Goal: Task Accomplishment & Management: Manage account settings

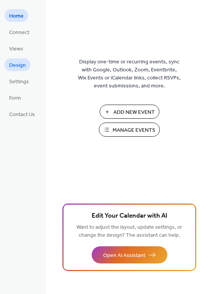
click at [20, 64] on span "Design" at bounding box center [17, 65] width 17 height 8
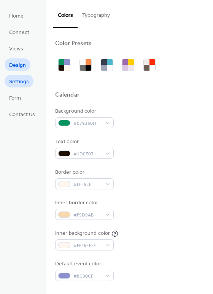
click at [24, 87] on link "Settings" at bounding box center [19, 81] width 29 height 13
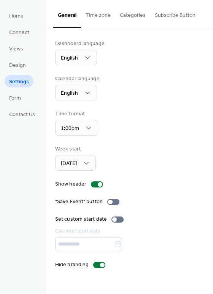
click at [104, 14] on button "Time zone" at bounding box center [98, 13] width 34 height 27
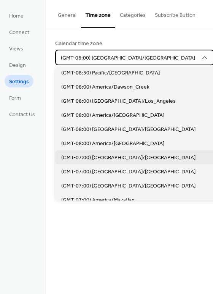
scroll to position [181, 0]
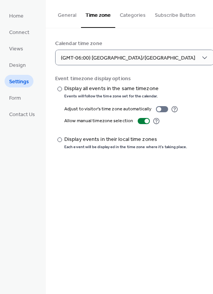
click at [156, 51] on div "Calendar time zone (GMT-06:00) [GEOGRAPHIC_DATA]/[GEOGRAPHIC_DATA]" at bounding box center [129, 53] width 149 height 26
click at [145, 122] on div at bounding box center [147, 121] width 5 height 5
click at [139, 123] on div at bounding box center [144, 121] width 12 height 6
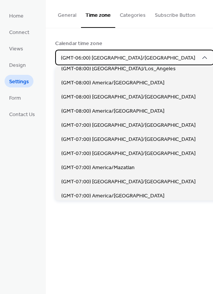
scroll to position [218, 0]
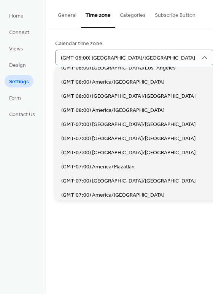
click at [166, 48] on div "Calendar time zone (GMT-06:00) [GEOGRAPHIC_DATA]/[GEOGRAPHIC_DATA]" at bounding box center [129, 53] width 149 height 26
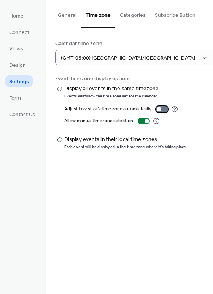
click at [162, 109] on div at bounding box center [162, 109] width 12 height 6
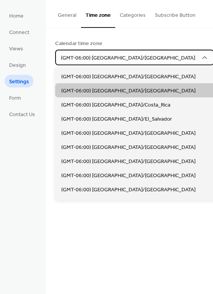
scroll to position [364, 0]
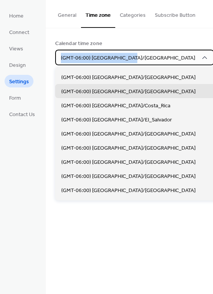
drag, startPoint x: 130, startPoint y: 58, endPoint x: 69, endPoint y: 52, distance: 61.2
click at [69, 52] on div "(GMT-06:00) [GEOGRAPHIC_DATA]/[GEOGRAPHIC_DATA]" at bounding box center [134, 58] width 159 height 16
copy span "(GMT-06:00) [GEOGRAPHIC_DATA]/[GEOGRAPHIC_DATA]"
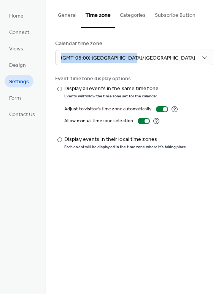
click at [25, 81] on span "Settings" at bounding box center [19, 82] width 20 height 8
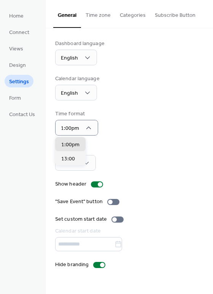
click at [113, 144] on div "Dashboard language English Calendar language English Time format 1:00pm Week st…" at bounding box center [129, 154] width 149 height 229
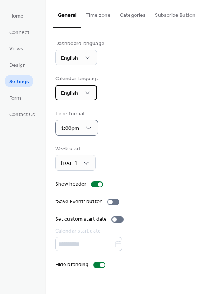
click at [91, 96] on div "English" at bounding box center [76, 93] width 42 height 16
click at [110, 117] on div "Time format 1:00pm" at bounding box center [129, 123] width 149 height 26
click at [103, 20] on button "Time zone" at bounding box center [98, 13] width 34 height 27
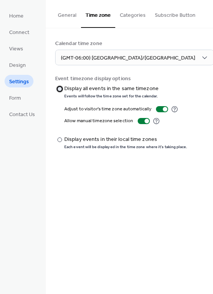
click at [61, 89] on div at bounding box center [60, 89] width 5 height 5
click at [0, 0] on div at bounding box center [0, 0] width 0 height 0
click at [61, 107] on div "Adjust to visitor's time zone automatically Allow manual timezone selection" at bounding box center [121, 117] width 132 height 34
click at [136, 24] on button "Categories" at bounding box center [133, 13] width 35 height 27
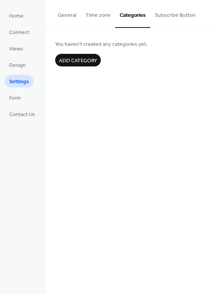
click at [109, 22] on button "Time zone" at bounding box center [98, 13] width 34 height 27
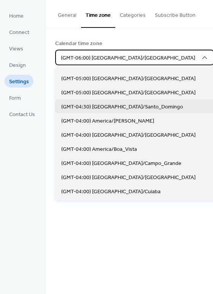
scroll to position [678, 0]
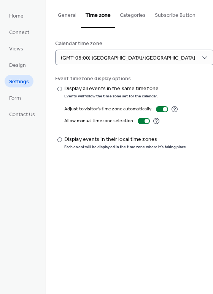
click at [160, 41] on div "Calendar time zone" at bounding box center [128, 44] width 147 height 8
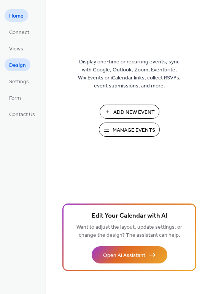
click at [19, 66] on span "Design" at bounding box center [17, 65] width 17 height 8
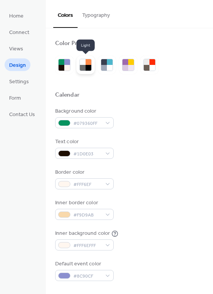
click at [86, 66] on div at bounding box center [89, 68] width 6 height 6
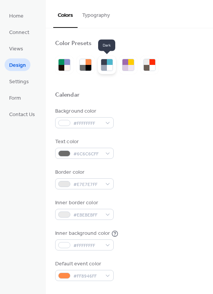
click at [108, 70] on div at bounding box center [110, 68] width 6 height 6
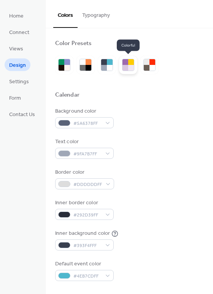
click at [125, 73] on div at bounding box center [128, 65] width 18 height 18
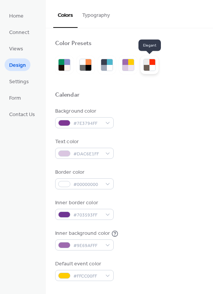
click at [142, 67] on div at bounding box center [150, 65] width 18 height 18
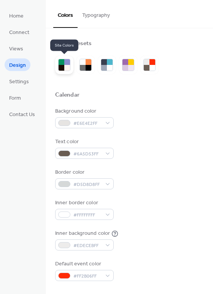
click at [58, 67] on div at bounding box center [64, 65] width 12 height 12
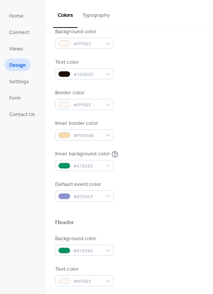
scroll to position [88, 0]
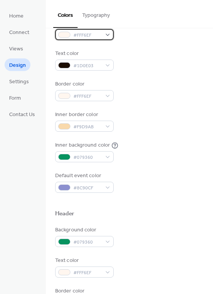
click at [111, 37] on div "#FFF6EF" at bounding box center [84, 34] width 59 height 11
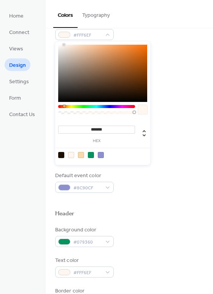
click at [74, 152] on div at bounding box center [71, 155] width 6 height 6
click at [80, 155] on div at bounding box center [81, 155] width 6 height 6
type input "*******"
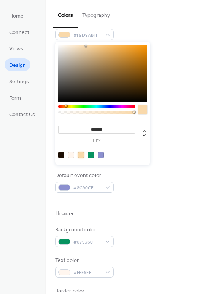
click at [188, 96] on div "Border color #FFF6EF" at bounding box center [129, 90] width 149 height 21
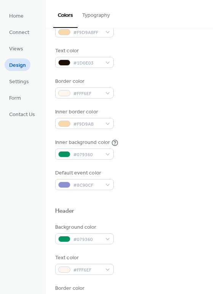
scroll to position [93, 0]
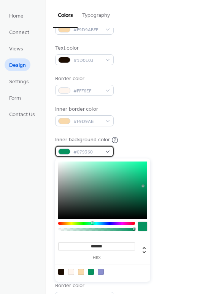
click at [111, 156] on div "#079360" at bounding box center [84, 151] width 59 height 11
click at [72, 273] on div at bounding box center [71, 271] width 6 height 6
type input "*******"
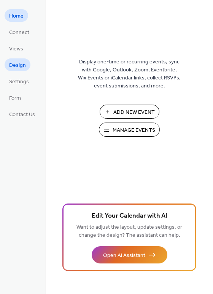
click at [22, 68] on span "Design" at bounding box center [17, 65] width 17 height 8
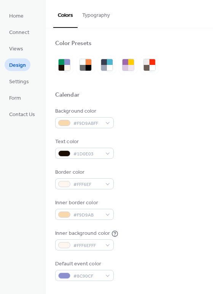
click at [93, 19] on button "Typography" at bounding box center [96, 13] width 37 height 27
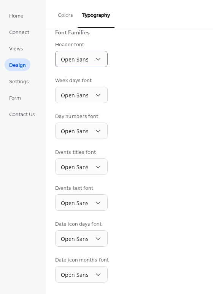
scroll to position [58, 0]
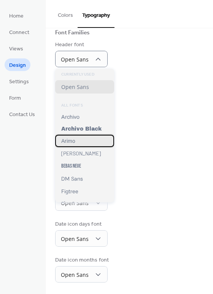
click at [85, 140] on div "Arimo" at bounding box center [84, 141] width 59 height 12
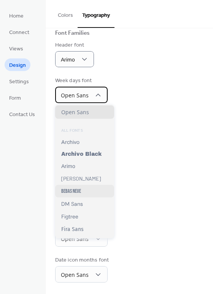
scroll to position [26, 0]
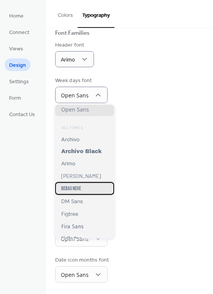
click at [75, 188] on span "Bebas Neue" at bounding box center [71, 188] width 20 height 6
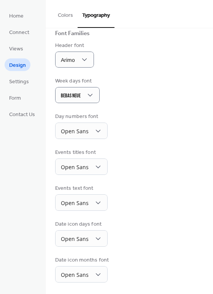
scroll to position [57, 0]
click at [94, 102] on div "Bebas Neue" at bounding box center [77, 95] width 45 height 16
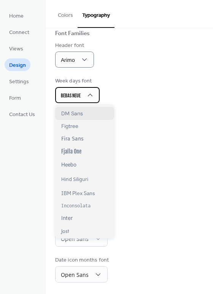
scroll to position [142, 0]
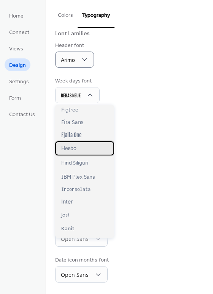
click at [82, 142] on div "Heebo" at bounding box center [84, 148] width 59 height 14
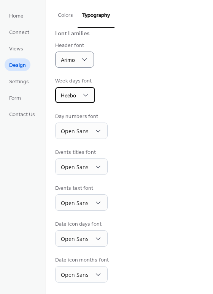
click at [91, 96] on div "Heebo" at bounding box center [75, 95] width 40 height 16
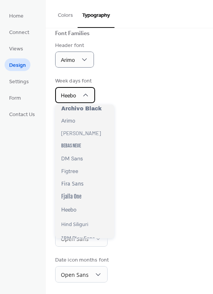
scroll to position [93, 0]
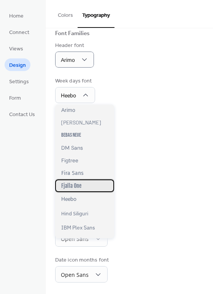
click at [76, 183] on span "Fjalla One" at bounding box center [71, 185] width 20 height 6
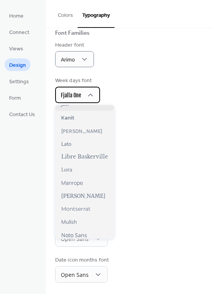
scroll to position [256, 0]
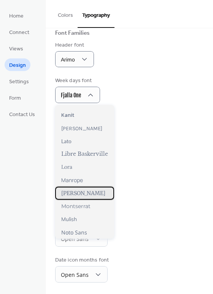
click at [83, 194] on span "Merriweather" at bounding box center [83, 192] width 44 height 7
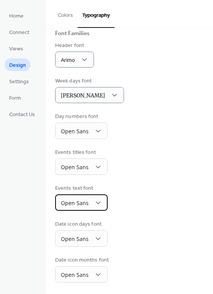
click at [84, 199] on span "Open Sans" at bounding box center [75, 202] width 28 height 7
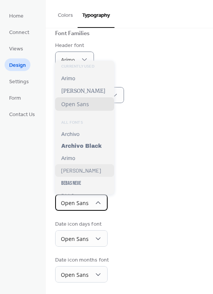
scroll to position [12, 0]
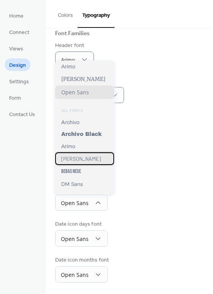
click at [84, 156] on div "Barlow" at bounding box center [84, 158] width 59 height 13
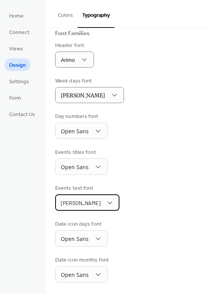
click at [91, 203] on div "Barlow" at bounding box center [87, 202] width 64 height 16
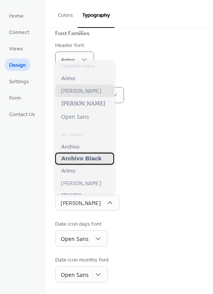
click at [90, 158] on span "Archivo Black" at bounding box center [81, 159] width 40 height 6
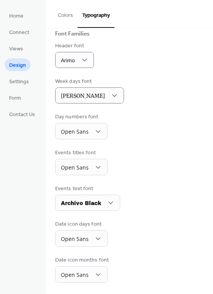
scroll to position [57, 0]
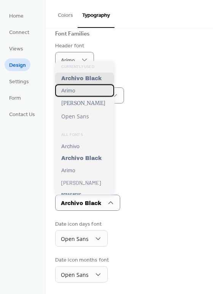
click at [91, 91] on div "Arimo" at bounding box center [84, 90] width 59 height 12
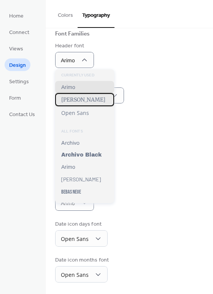
click at [86, 102] on span "Merriweather" at bounding box center [83, 99] width 44 height 7
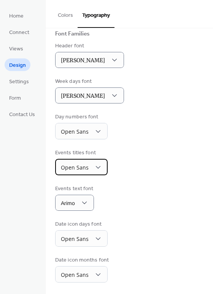
click at [92, 161] on div "Open Sans" at bounding box center [81, 167] width 53 height 16
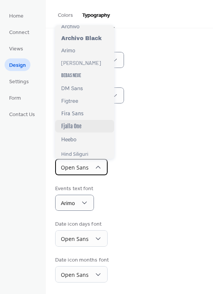
scroll to position [72, 0]
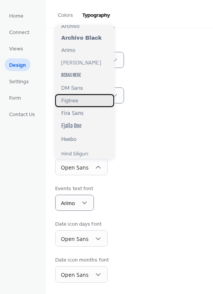
click at [85, 103] on div "Figtree" at bounding box center [84, 100] width 59 height 13
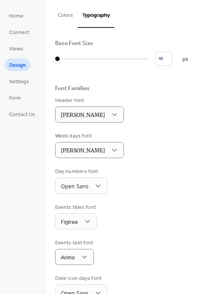
scroll to position [0, 0]
drag, startPoint x: 59, startPoint y: 59, endPoint x: 70, endPoint y: 60, distance: 10.7
click at [70, 60] on div at bounding box center [69, 59] width 8 height 8
drag, startPoint x: 70, startPoint y: 59, endPoint x: 75, endPoint y: 59, distance: 5.7
click at [75, 59] on div at bounding box center [67, 59] width 25 height 12
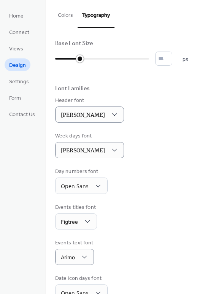
type input "**"
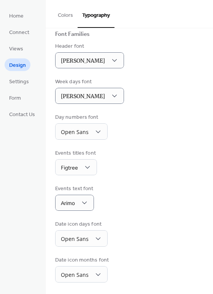
scroll to position [56, 0]
